Goal: Go to known website: Access a specific website the user already knows

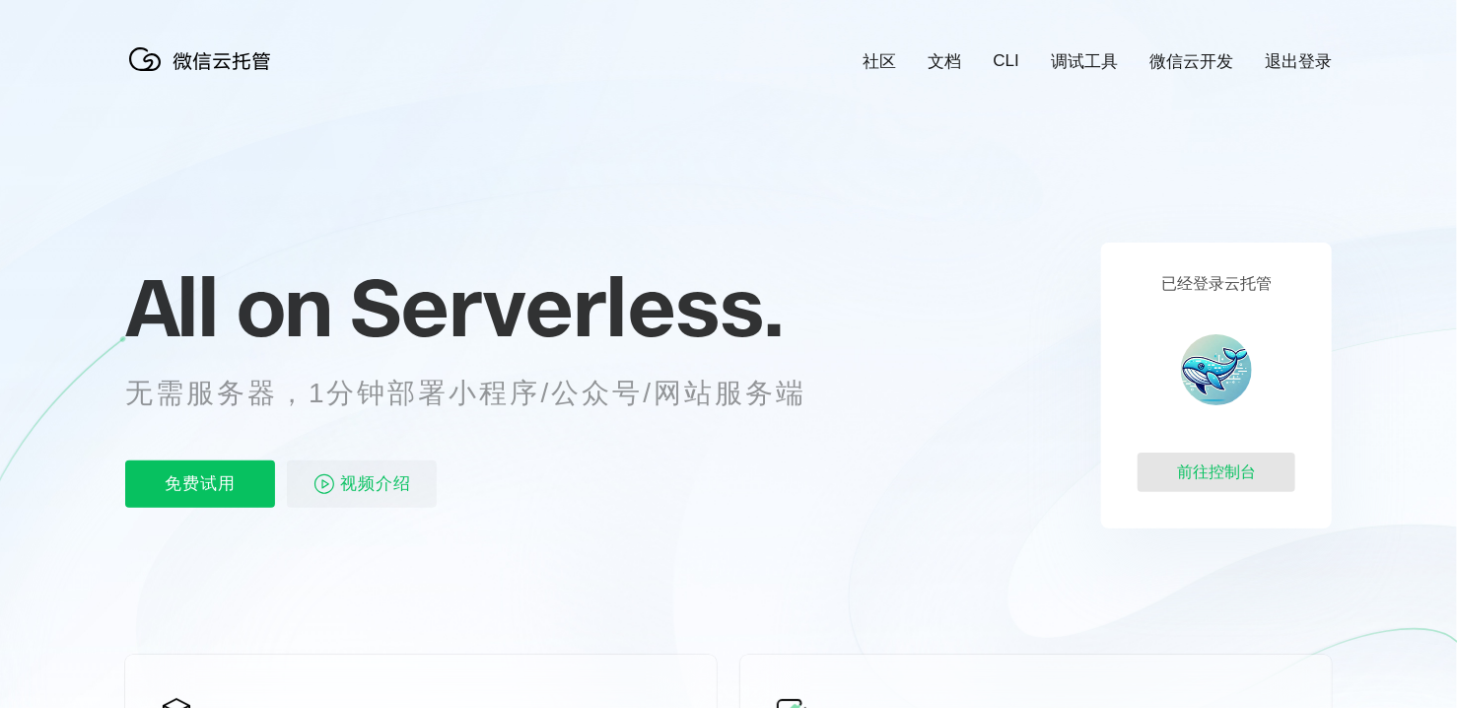
click at [1179, 483] on div "前往控制台" at bounding box center [1216, 471] width 158 height 39
click at [1234, 483] on div "前往控制台" at bounding box center [1216, 471] width 158 height 39
